Goal: Task Accomplishment & Management: Manage account settings

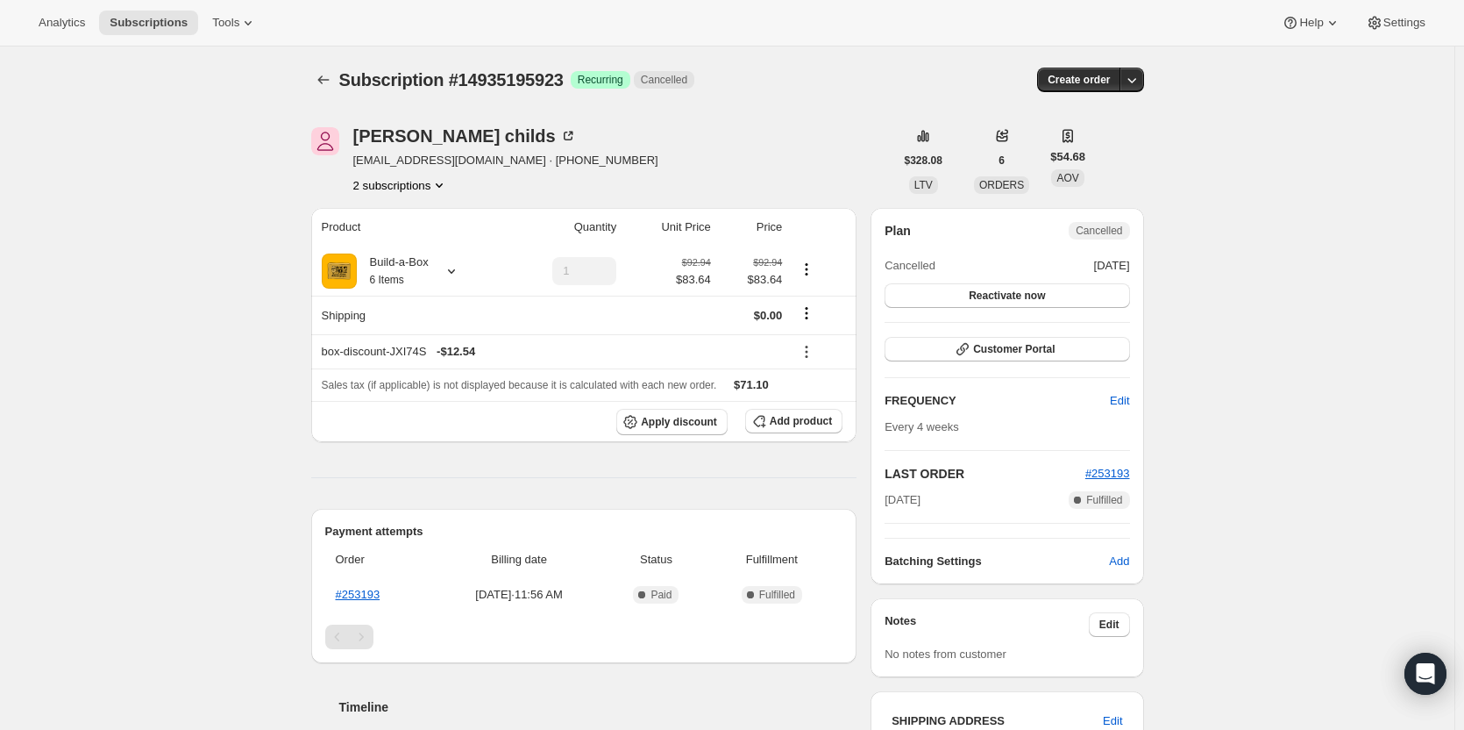
click at [403, 190] on button "2 subscriptions" at bounding box center [401, 185] width 96 height 18
click at [407, 214] on span "13781008659" at bounding box center [380, 217] width 70 height 13
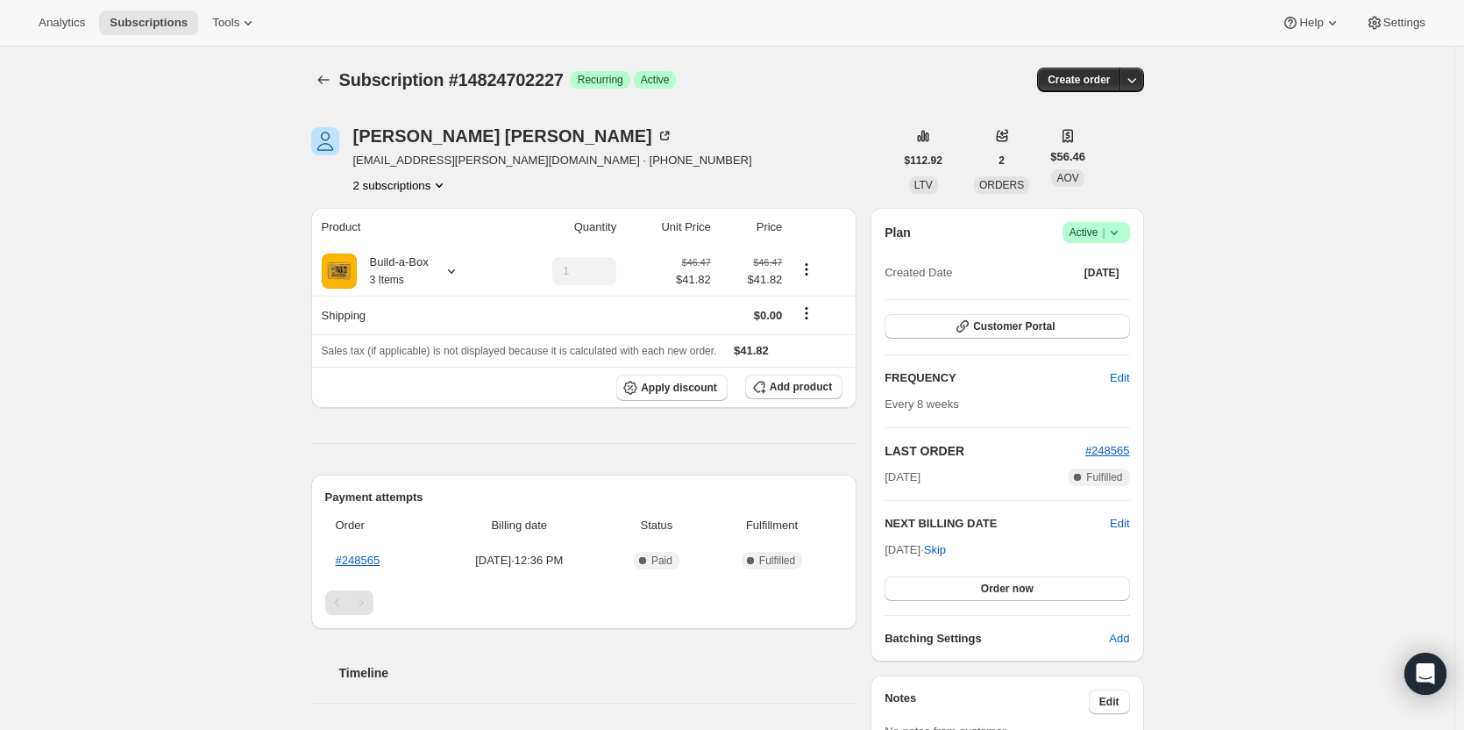
click at [443, 191] on icon "Product actions" at bounding box center [440, 185] width 18 height 18
click at [815, 181] on div "Susan Bowen sbowen26@cox.net · +17608050500 2 subscriptions" at bounding box center [602, 160] width 583 height 67
click at [460, 276] on icon at bounding box center [452, 271] width 18 height 18
click at [700, 395] on button "Apply discount" at bounding box center [671, 387] width 111 height 26
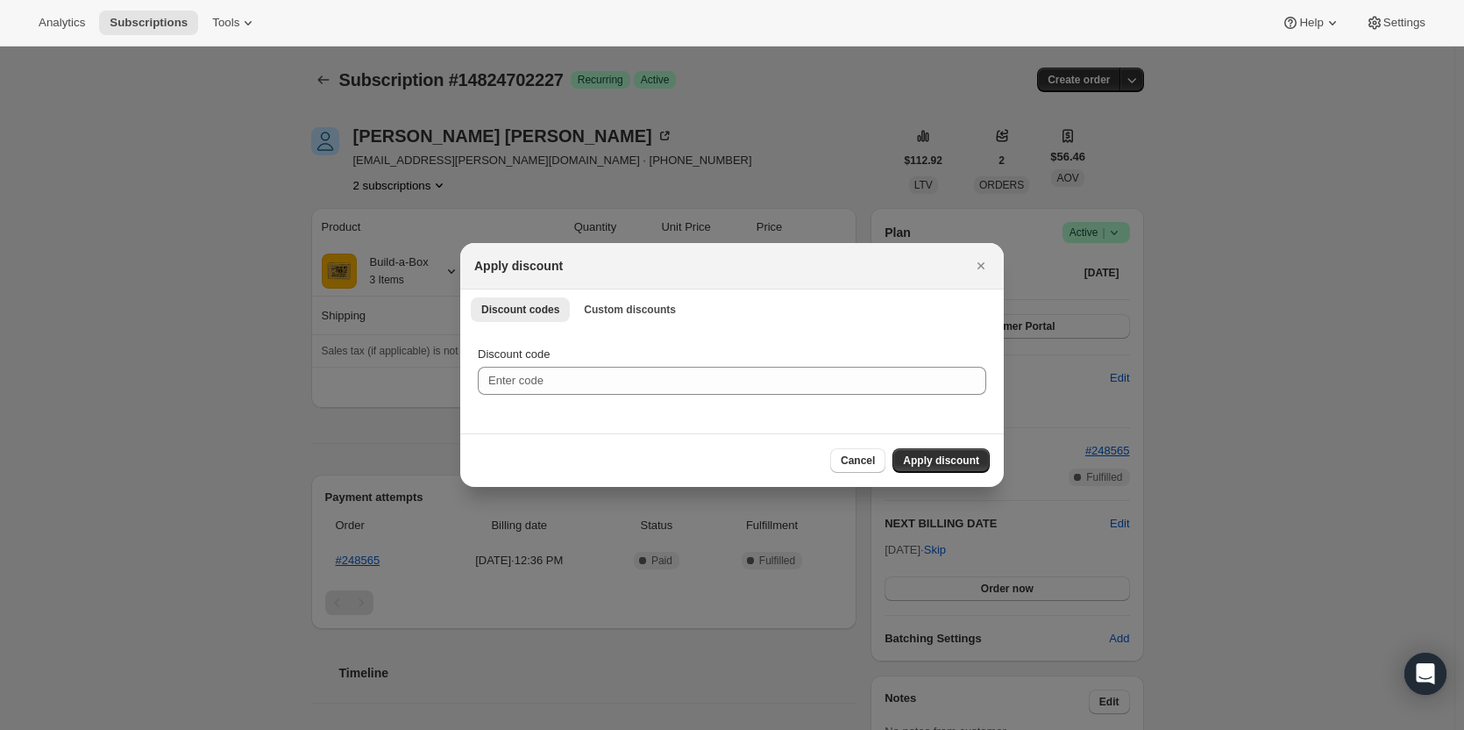
click at [631, 324] on div "Discount codes Custom discounts More views Discount codes Custom discounts More…" at bounding box center [732, 308] width 544 height 39
click at [631, 315] on span "Custom discounts" at bounding box center [630, 310] width 92 height 14
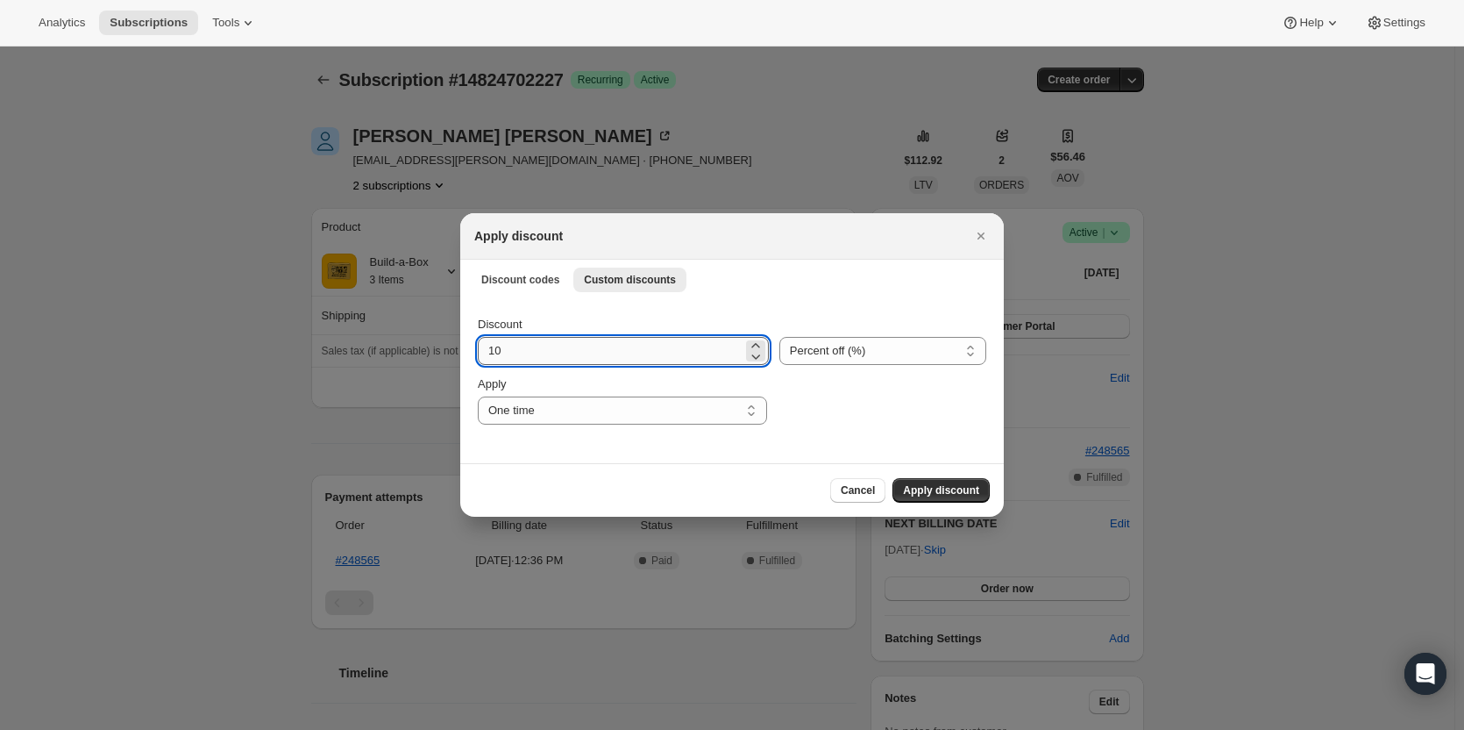
click at [571, 359] on input "10" at bounding box center [610, 351] width 265 height 28
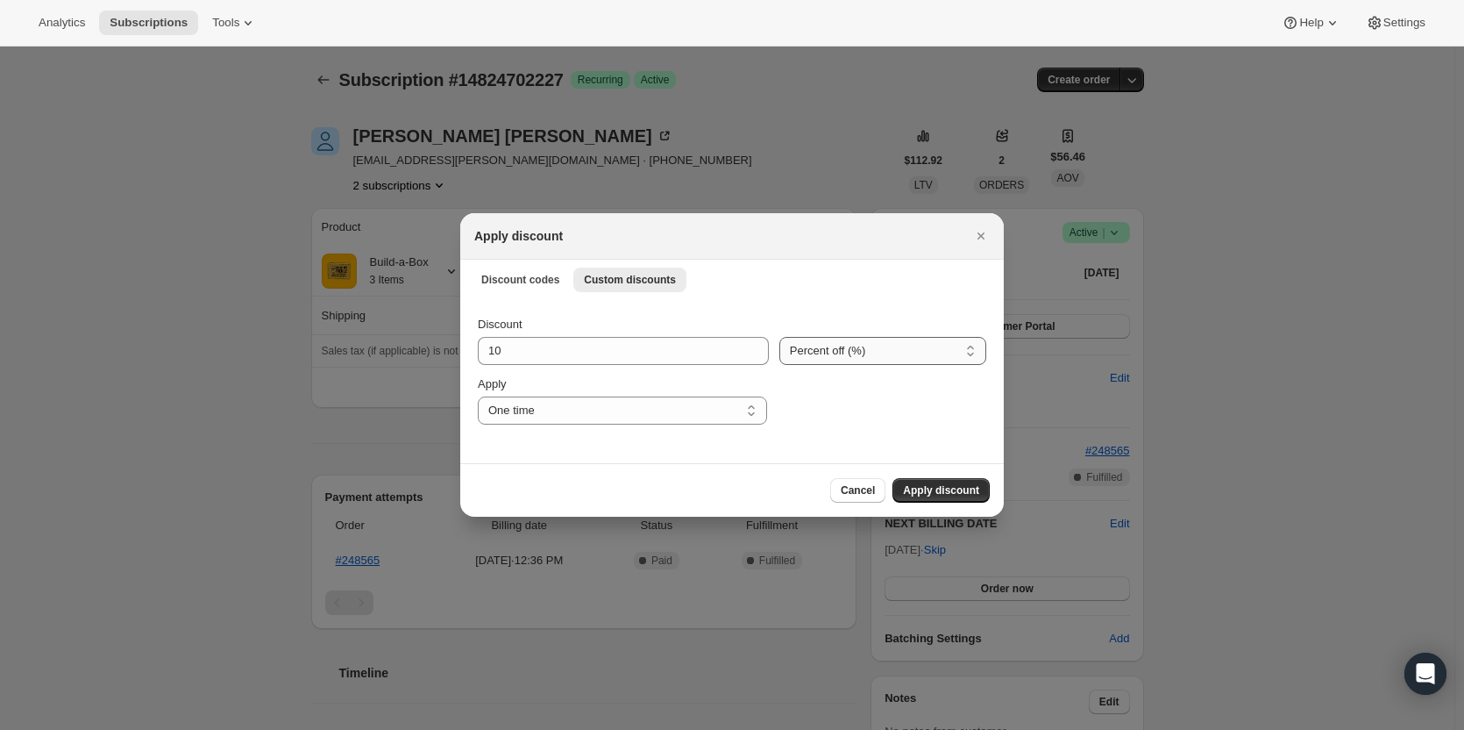
click at [878, 363] on select "Percent off (%) Amount off ($)" at bounding box center [883, 351] width 207 height 28
select select "fixed"
click at [780, 337] on select "Percent off (%) Amount off ($)" at bounding box center [883, 351] width 207 height 28
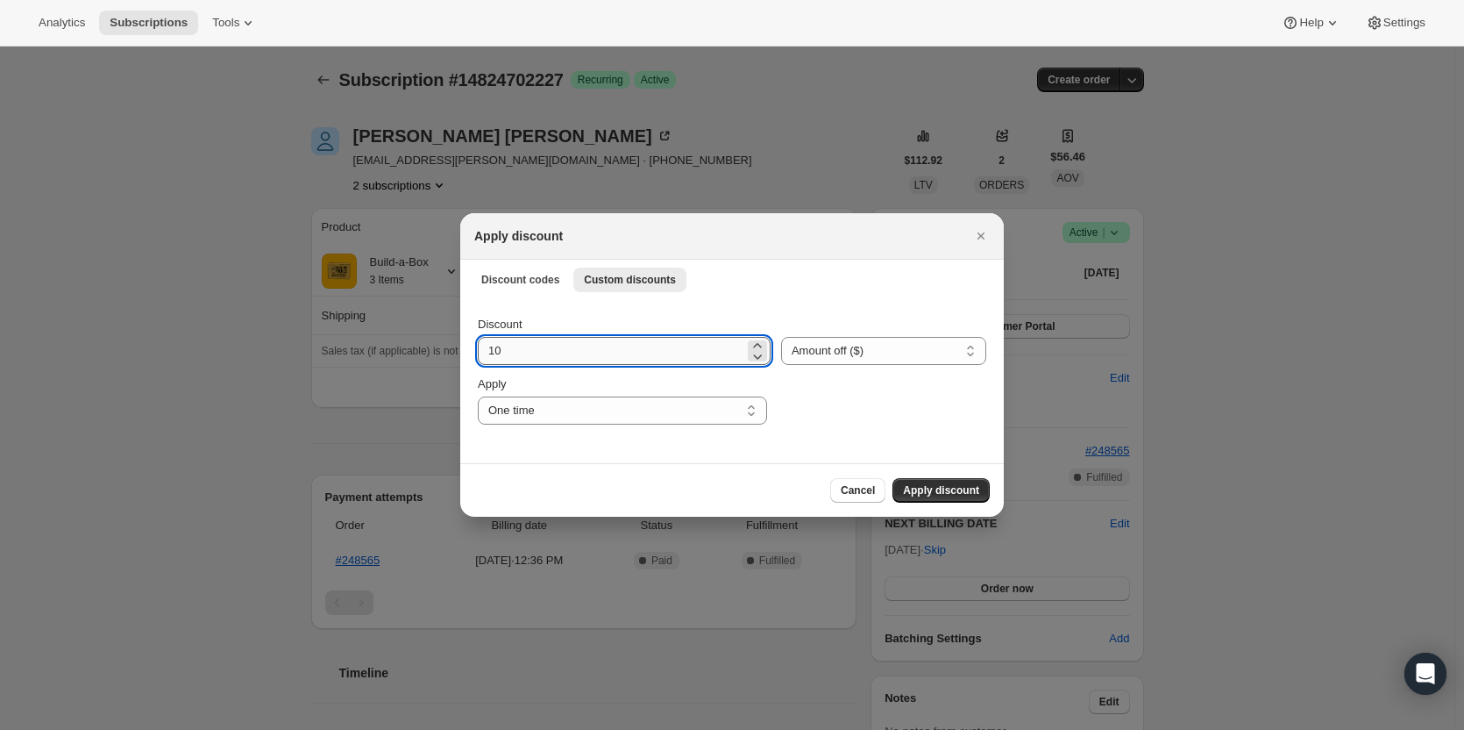
click at [609, 339] on input "10" at bounding box center [611, 351] width 267 height 28
type input "1"
type input "13.94"
click at [958, 489] on span "Apply discount" at bounding box center [941, 490] width 76 height 14
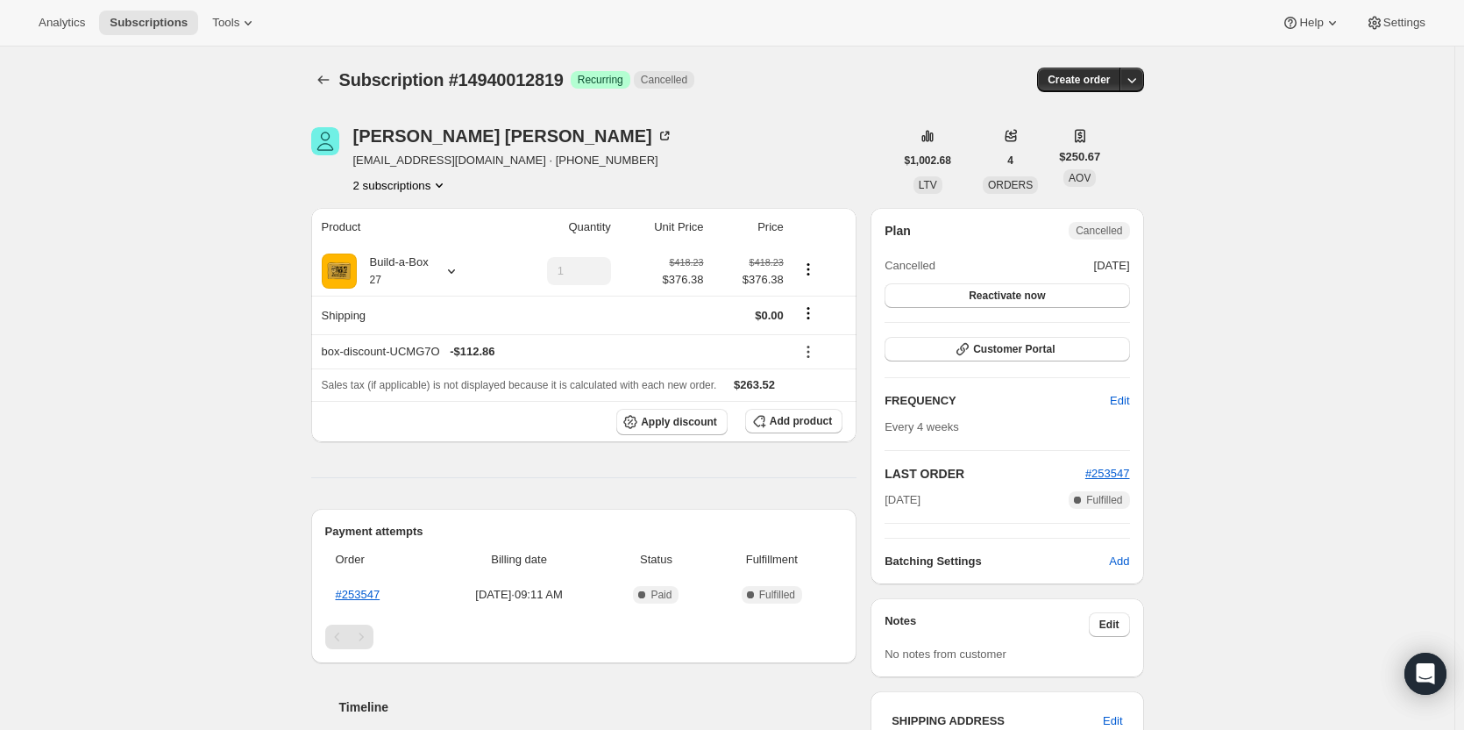
click at [441, 189] on icon "Product actions" at bounding box center [440, 185] width 18 height 18
click at [442, 224] on span "12851708179" at bounding box center [406, 219] width 122 height 18
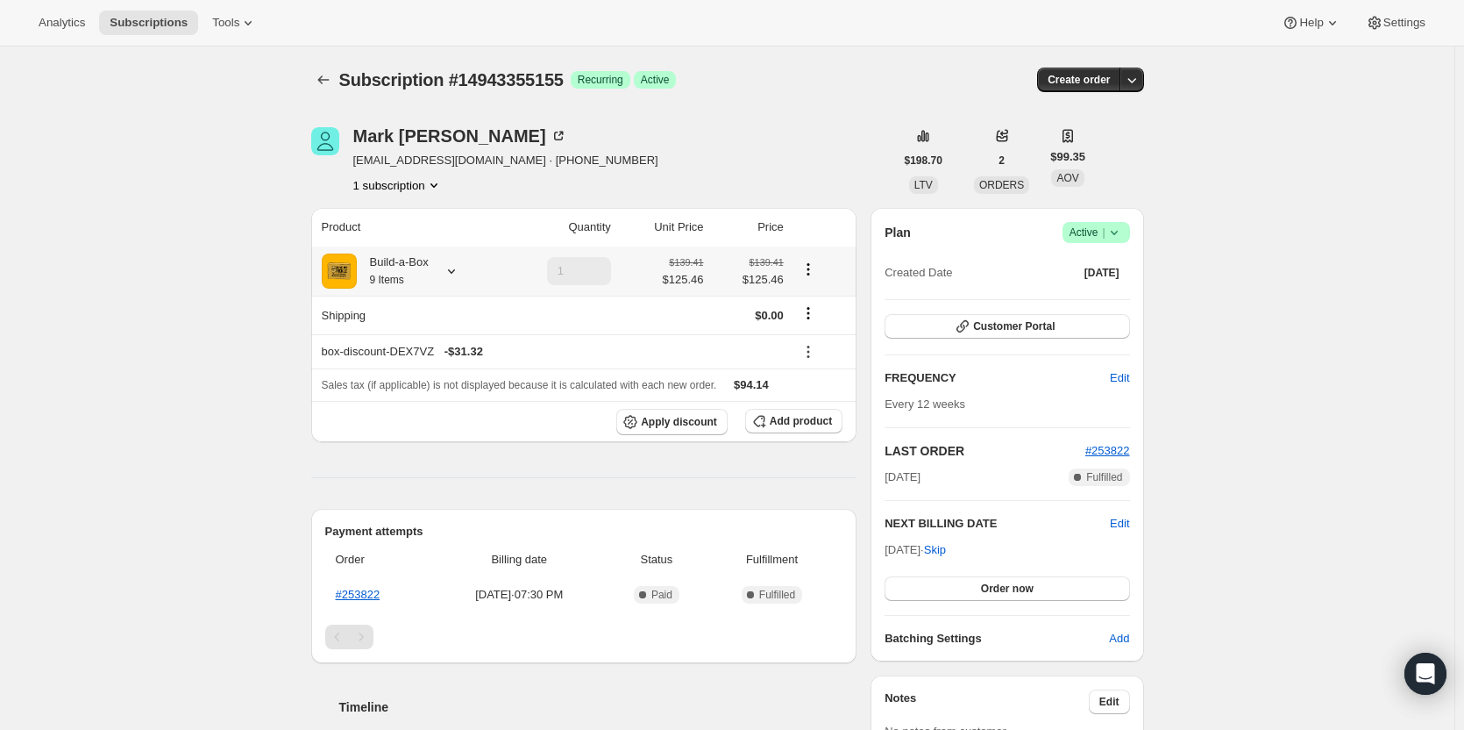
click at [408, 271] on div "Build-a-Box 9 Items" at bounding box center [393, 270] width 72 height 35
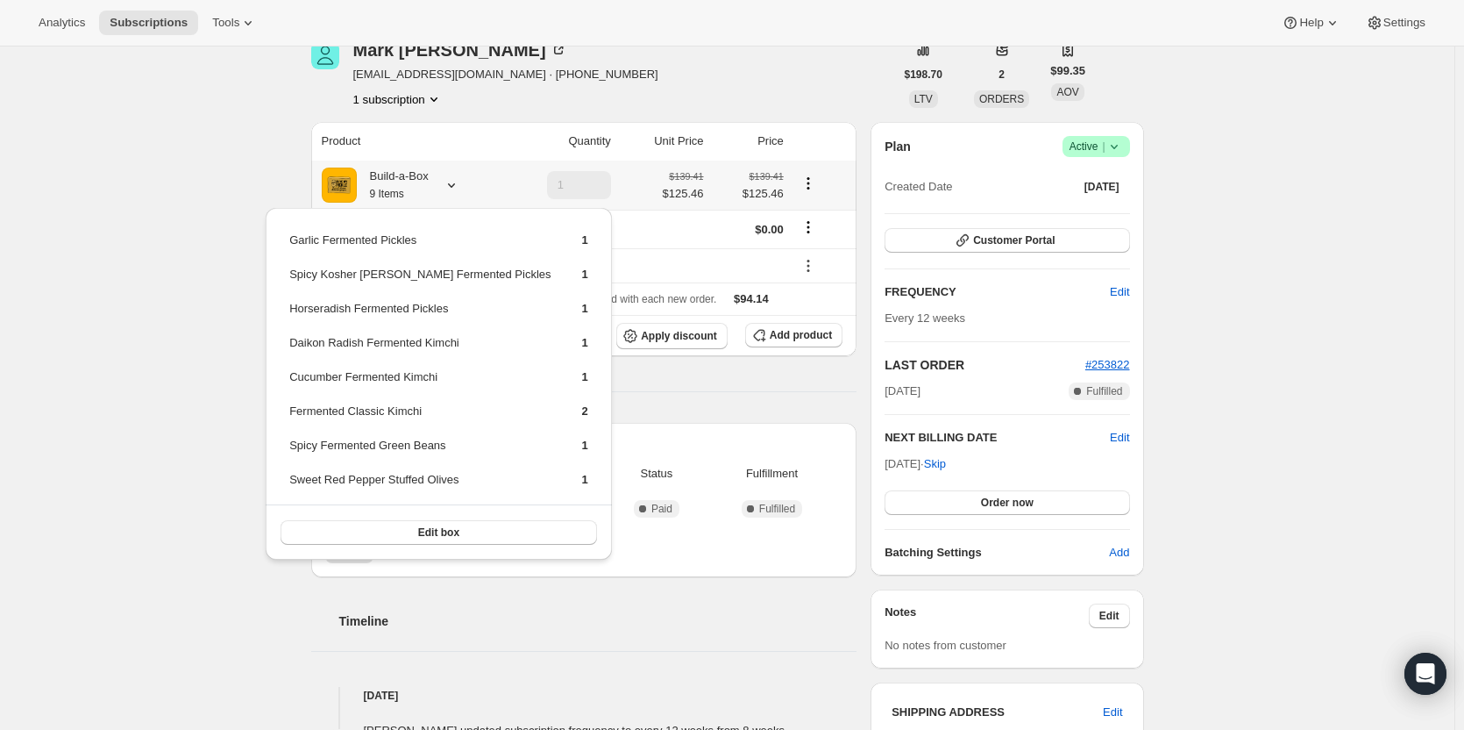
scroll to position [88, 0]
click at [233, 182] on div "Subscription #14943355155. This page is ready Subscription #14943355155 Success…" at bounding box center [727, 616] width 1455 height 1314
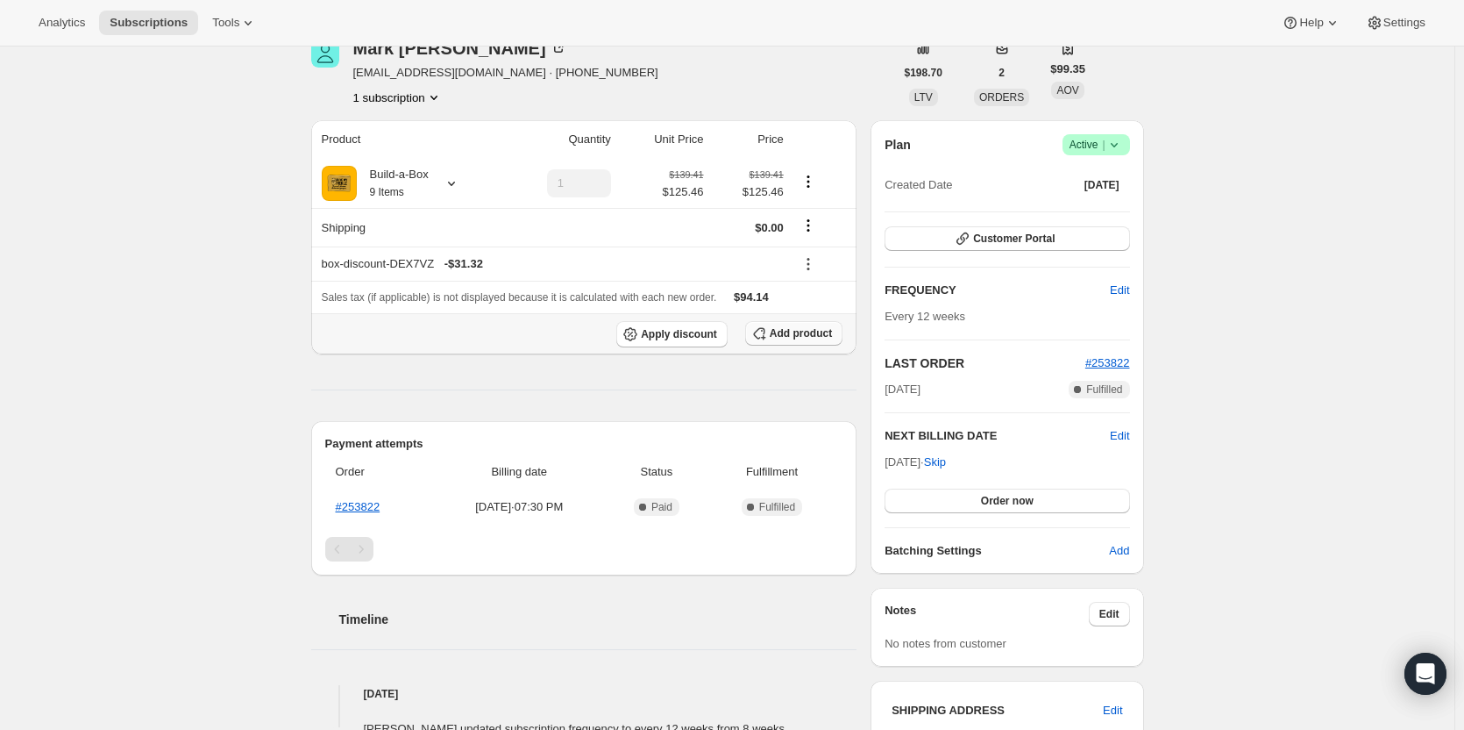
click at [786, 337] on span "Add product" at bounding box center [801, 333] width 62 height 14
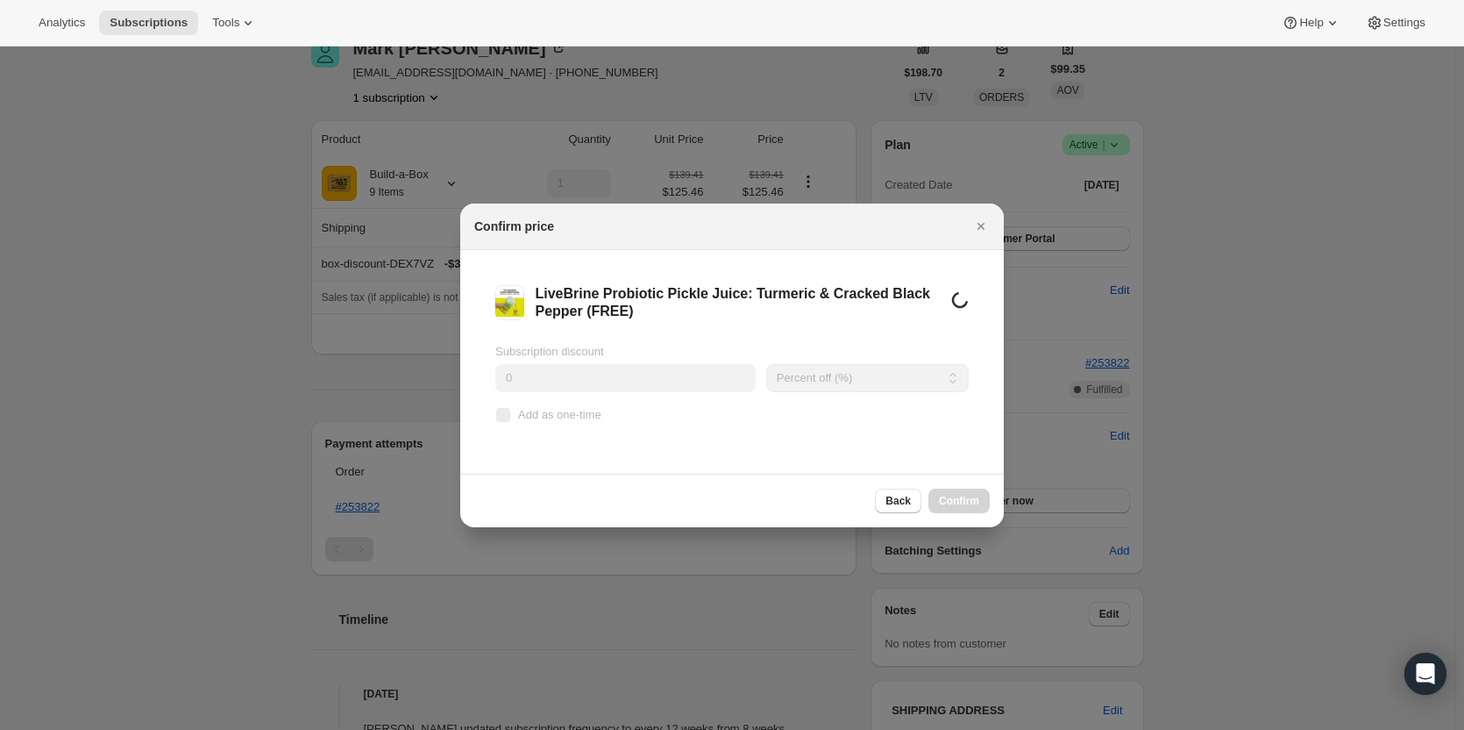
scroll to position [0, 0]
click at [505, 418] on input "Add as one-time" at bounding box center [503, 415] width 14 height 14
checkbox input "true"
click at [962, 510] on button "Confirm" at bounding box center [959, 500] width 61 height 25
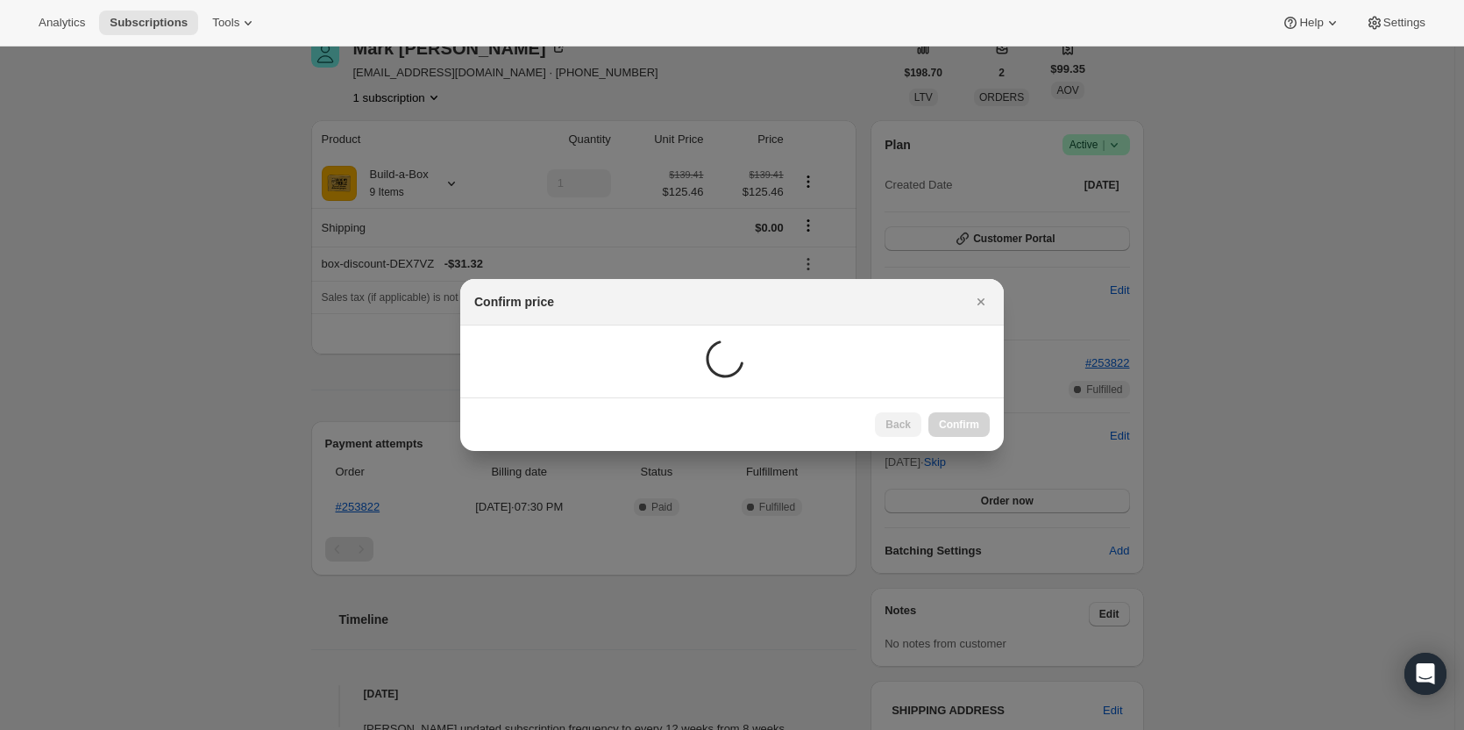
scroll to position [63, 0]
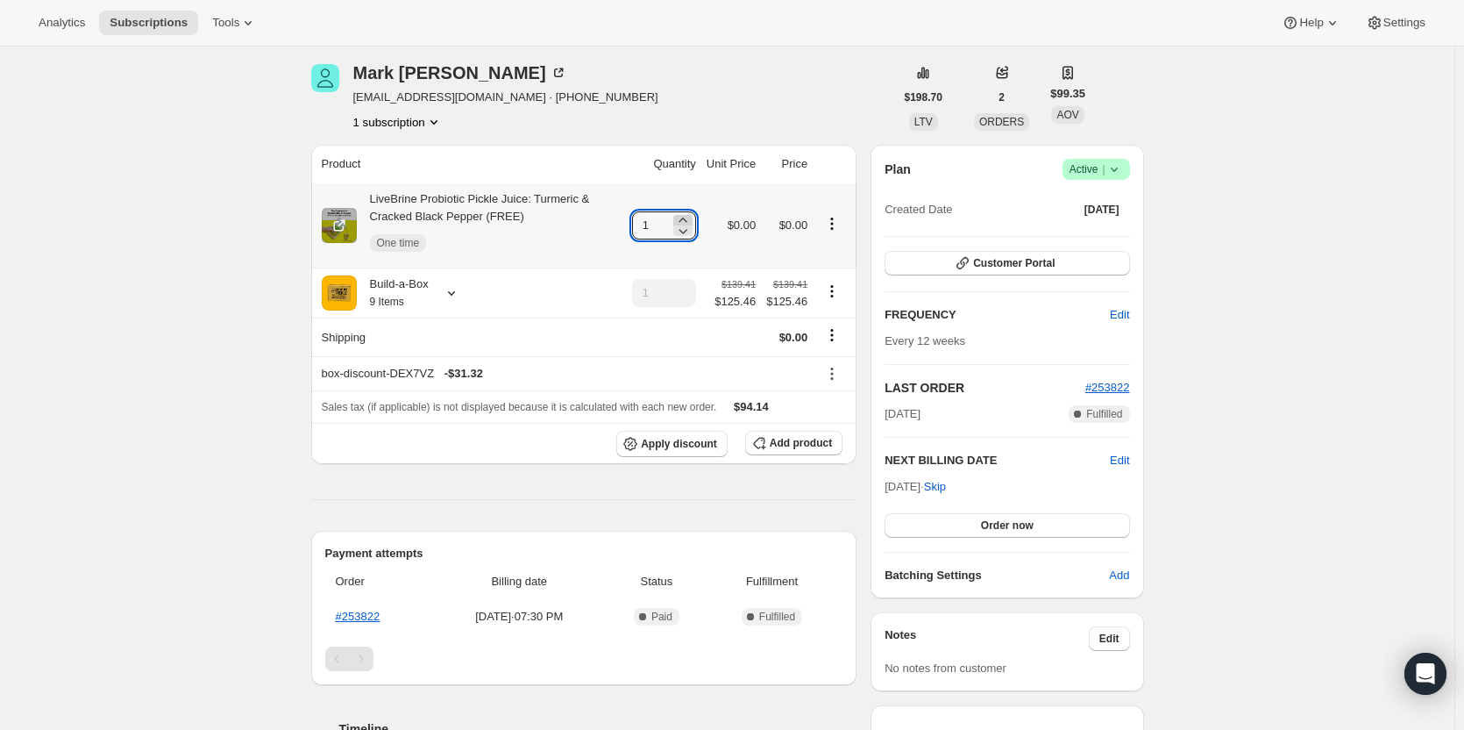
click at [692, 220] on icon at bounding box center [683, 220] width 18 height 18
click at [688, 230] on icon at bounding box center [683, 231] width 9 height 5
type input "1"
click at [212, 241] on div "Subscription #14943355155. This page is ready Subscription #14943355155 Success…" at bounding box center [727, 640] width 1455 height 1314
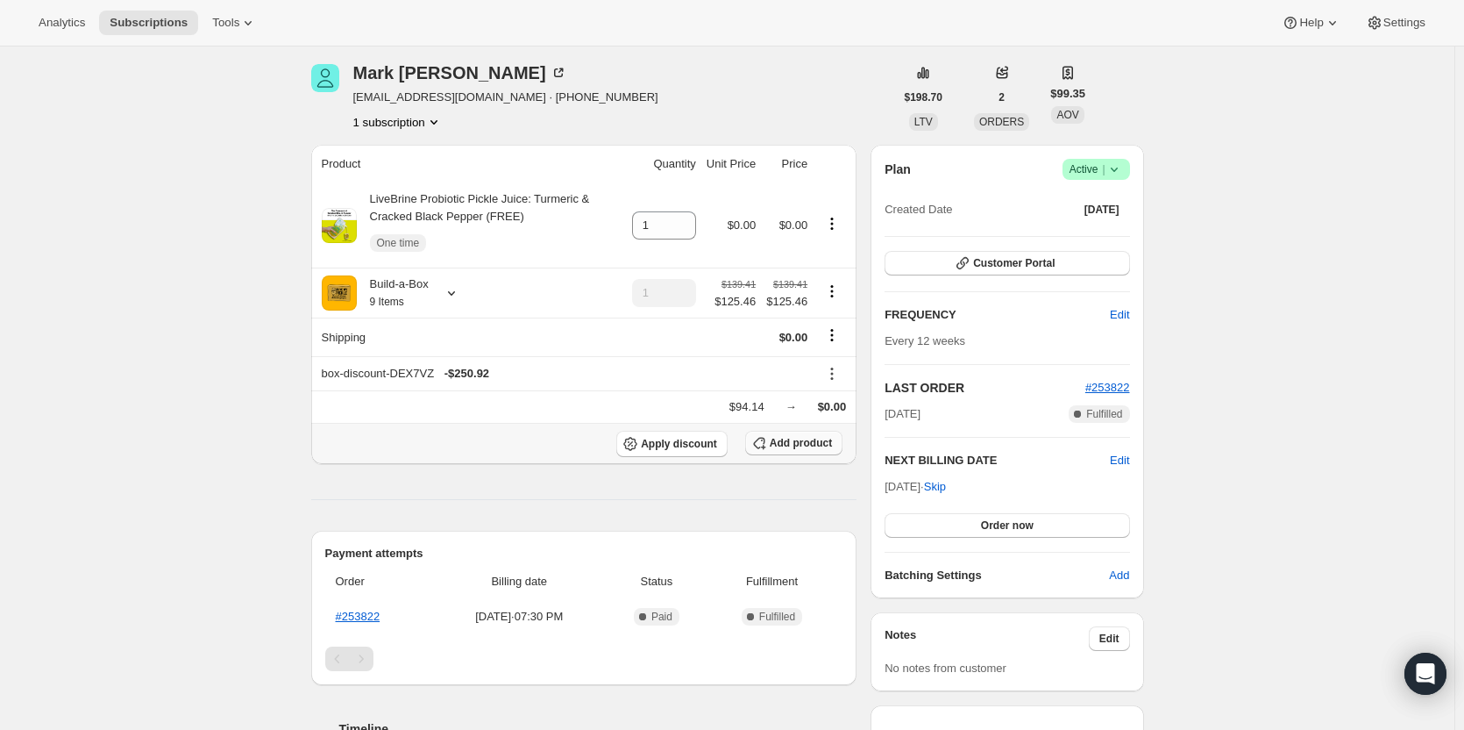
click at [822, 450] on button "Add product" at bounding box center [793, 443] width 97 height 25
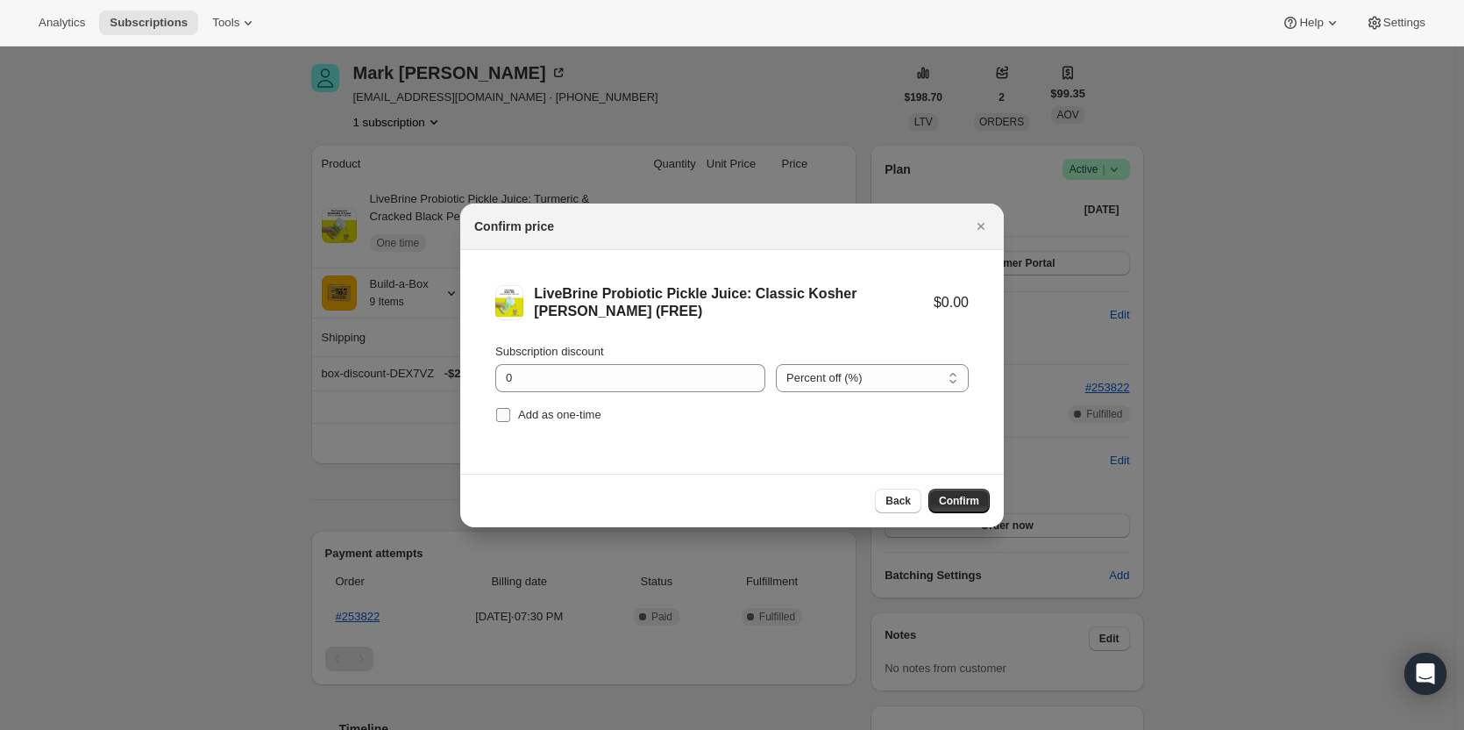
click at [522, 415] on span "Add as one-time" at bounding box center [559, 414] width 83 height 13
click at [510, 415] on input "Add as one-time" at bounding box center [503, 415] width 14 height 14
checkbox input "true"
click at [972, 509] on button "Confirm" at bounding box center [959, 500] width 61 height 25
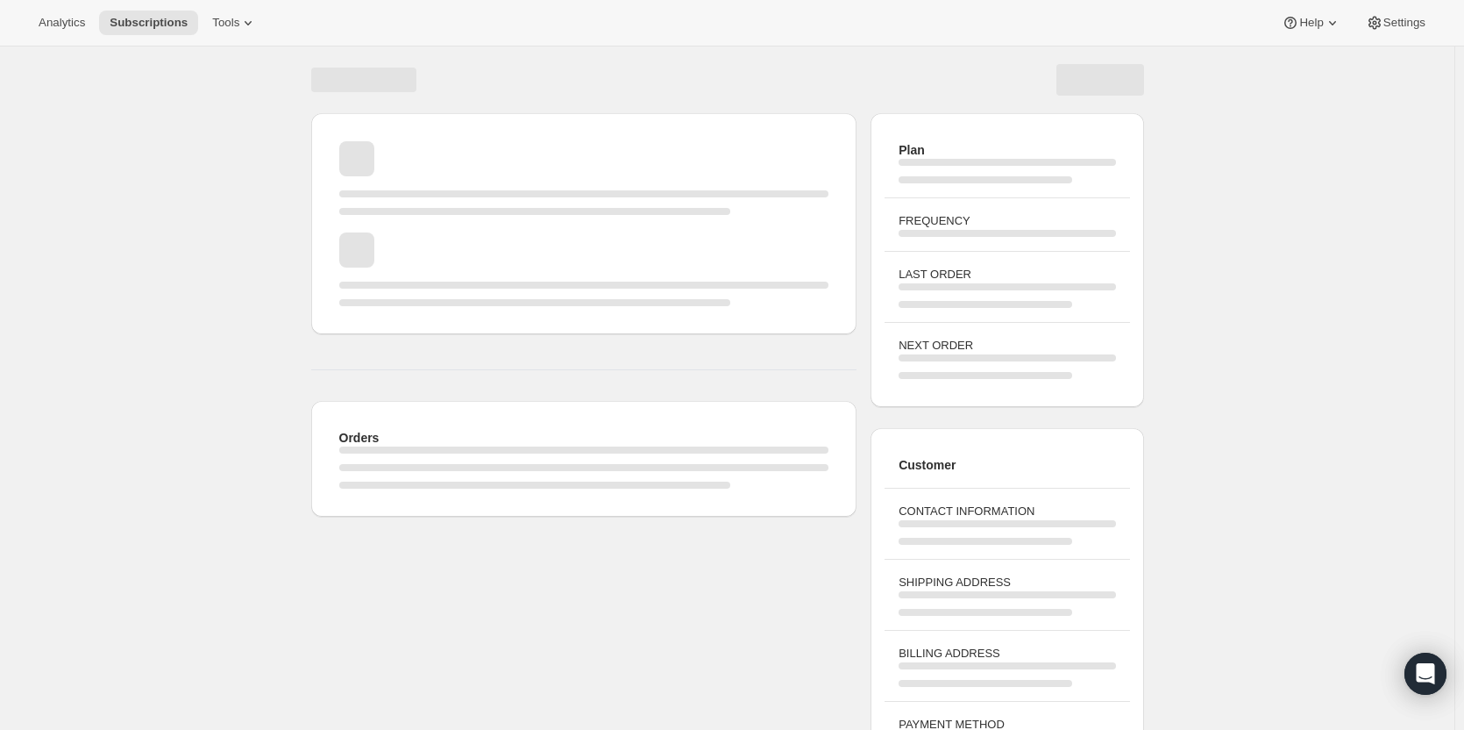
scroll to position [63, 0]
